Goal: Transaction & Acquisition: Purchase product/service

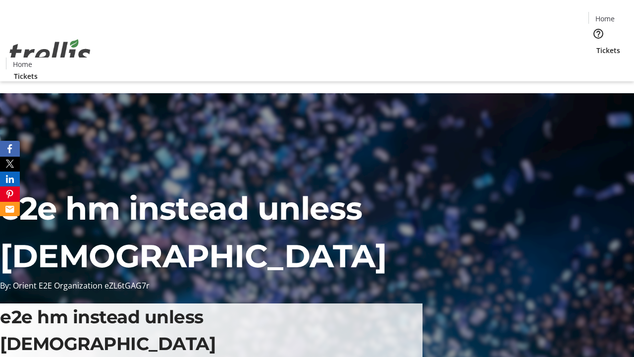
click at [596, 45] on span "Tickets" at bounding box center [608, 50] width 24 height 10
